Goal: Submit feedback/report problem: Submit feedback/report problem

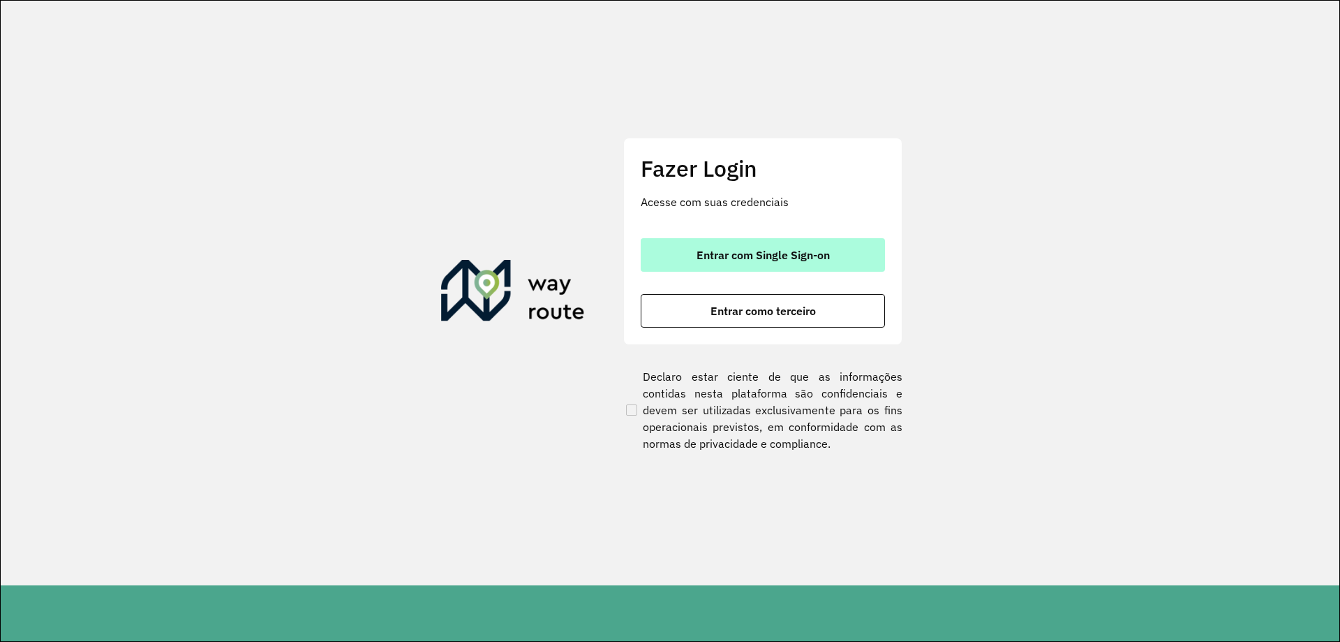
click at [731, 250] on span "Entrar com Single Sign-on" at bounding box center [763, 254] width 133 height 11
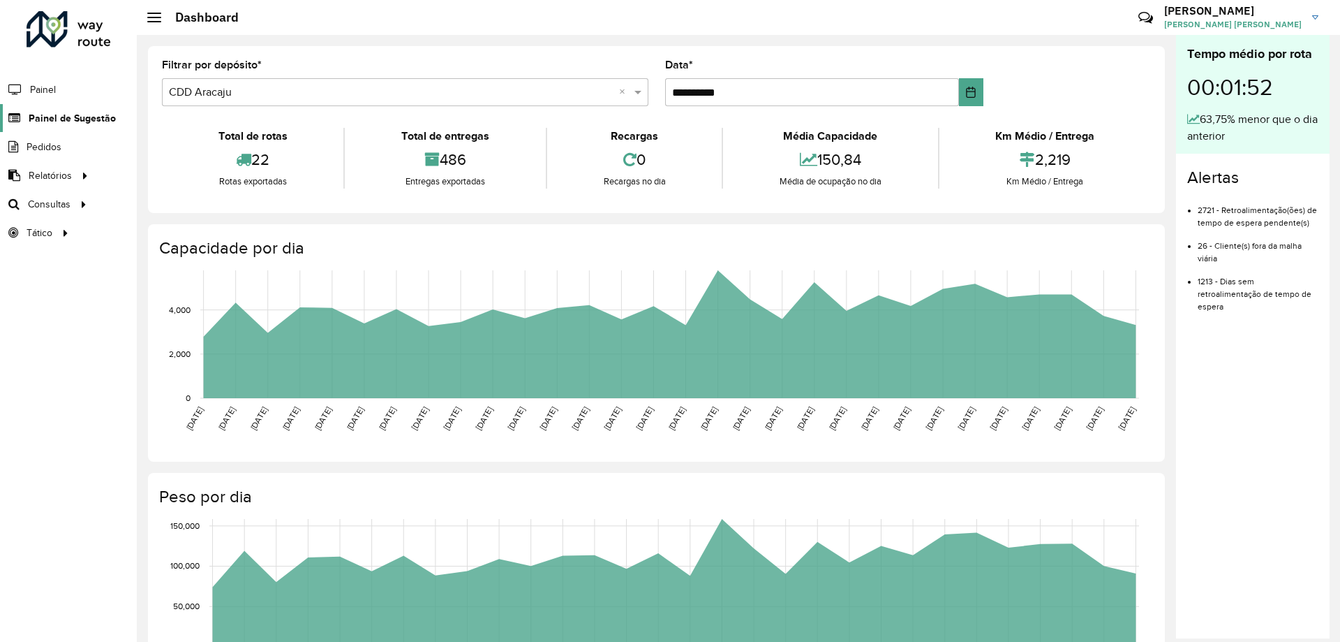
click at [50, 124] on span "Painel de Sugestão" at bounding box center [72, 118] width 87 height 15
